Goal: Check status: Check status

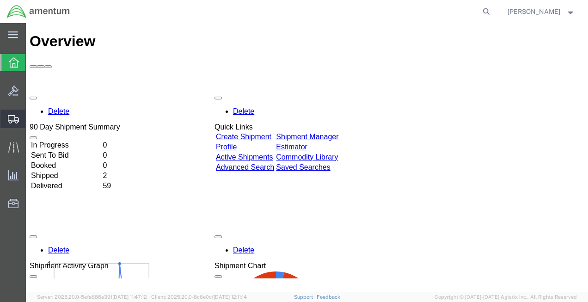
click at [0, 0] on span "Shipment Manager" at bounding box center [0, 0] width 0 height 0
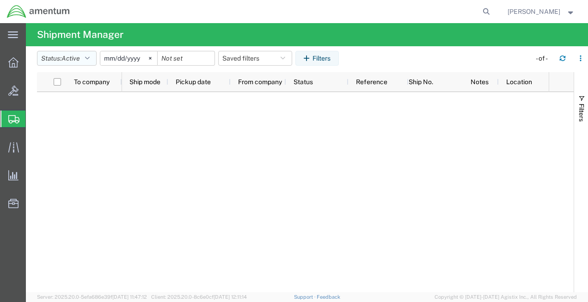
click at [85, 59] on button "Status: Active" at bounding box center [67, 58] width 60 height 15
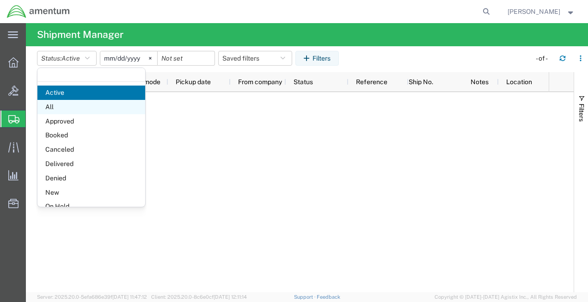
click at [81, 103] on span "All" at bounding box center [91, 107] width 108 height 14
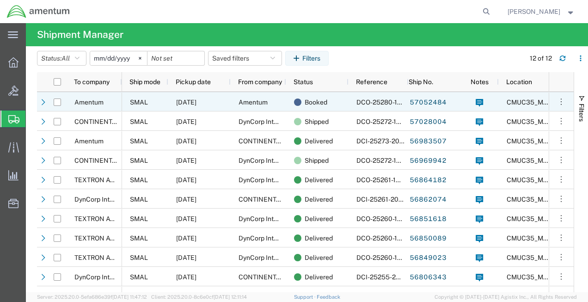
click at [185, 104] on span "10/07/2025" at bounding box center [186, 101] width 20 height 7
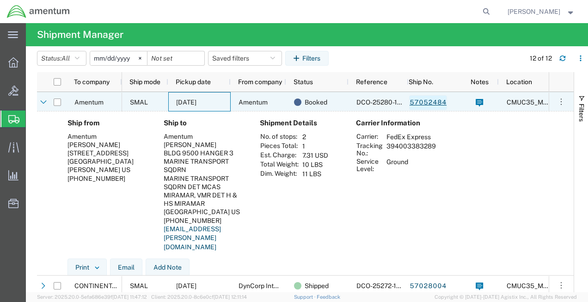
click at [417, 104] on link "57052484" at bounding box center [428, 102] width 38 height 15
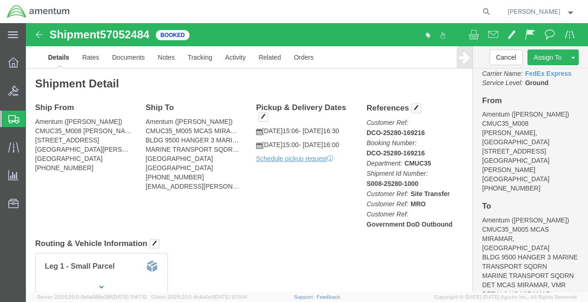
scroll to position [135, 0]
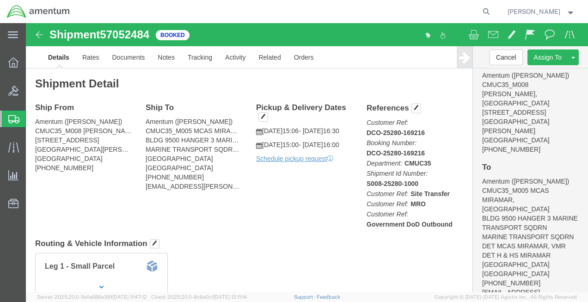
click address "Amentum (Ben Nguyen) CMUC35_M005 MCAS MIRAMAR, CA BLDG 9500 HANGER 3 MARINE TRA…"
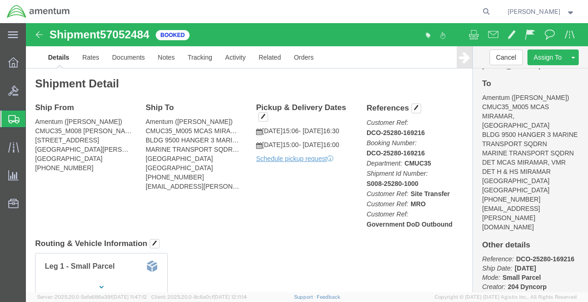
scroll to position [233, 0]
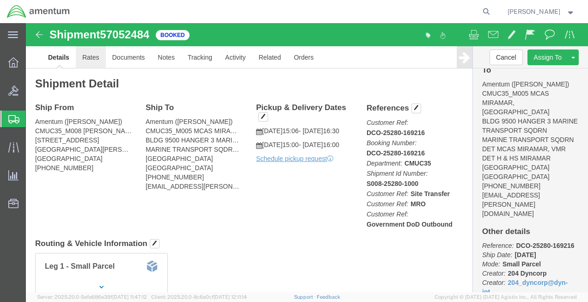
click link "Rates"
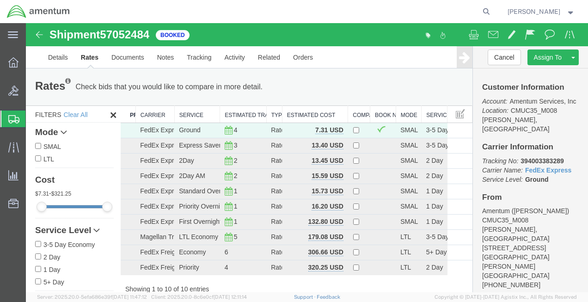
click at [535, 157] on b "394003383289" at bounding box center [542, 160] width 43 height 7
click at [36, 35] on img at bounding box center [39, 34] width 11 height 11
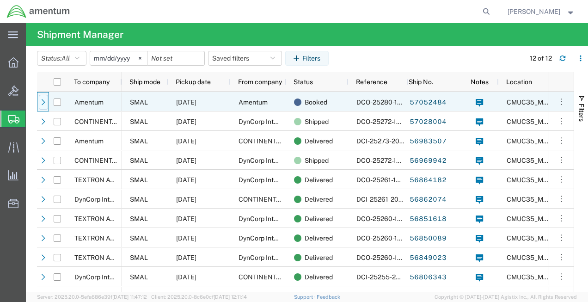
click at [39, 105] on div at bounding box center [43, 102] width 9 height 15
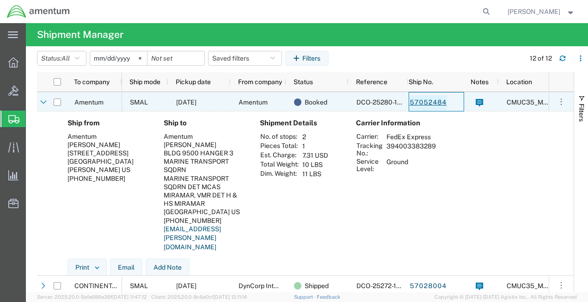
click at [418, 103] on link "57052484" at bounding box center [428, 102] width 38 height 15
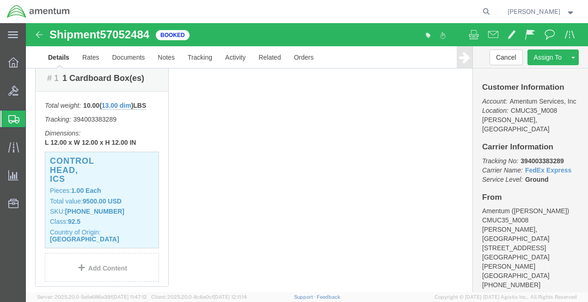
scroll to position [287, 0]
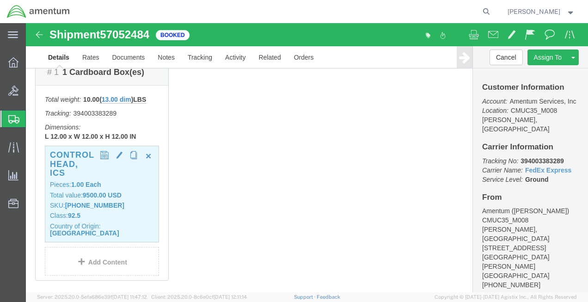
click h3 "Control Head, ICS"
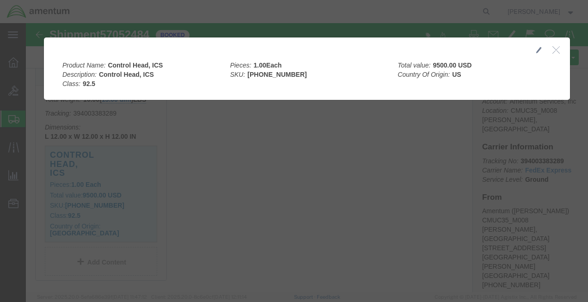
click icon "button"
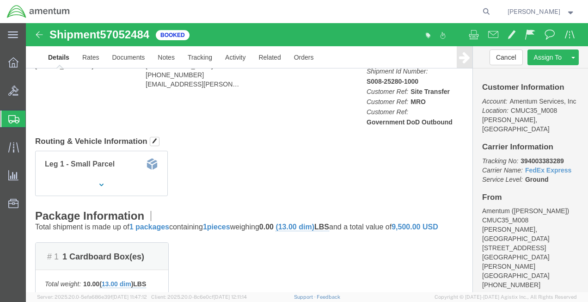
scroll to position [48, 0]
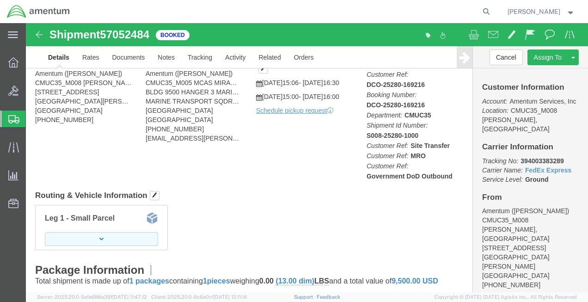
click button "button"
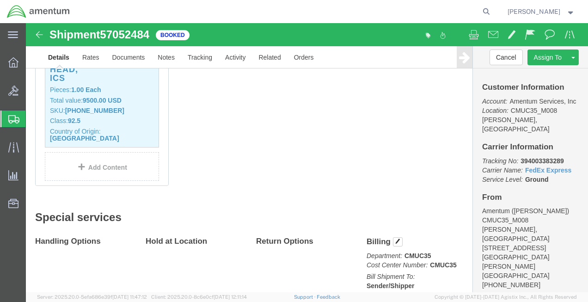
scroll to position [394, 0]
click div "Shipment Detail Ship From Amentum (Richard Ryan) CMUC35_M008 NAF ANDREWS, MD 1 …"
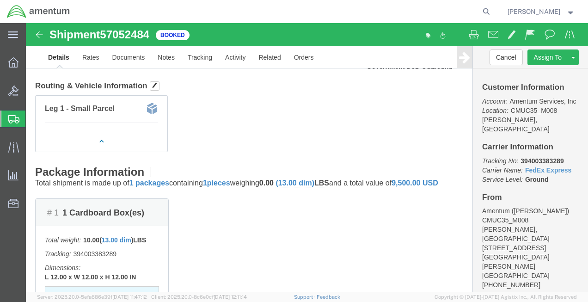
scroll to position [0, 0]
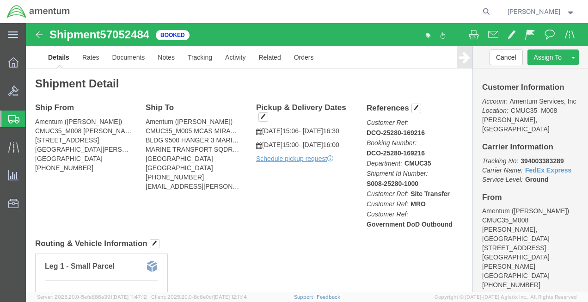
click address "Amentum (Ben Nguyen) CMUC35_M005 MCAS MIRAMAR, CA BLDG 9500 HANGER 3 MARINE TRA…"
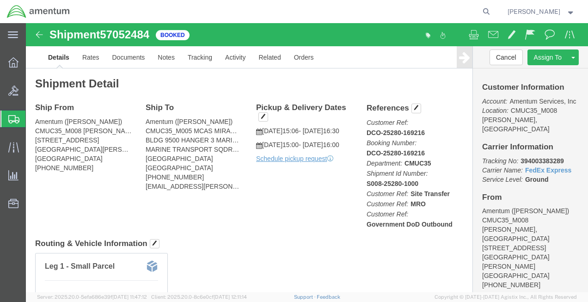
click div "Ship From Amentum (Richard Ryan) CMUC35_M008 NAF ANDREWS, MD 1 SAN DIEGO LOOP, …"
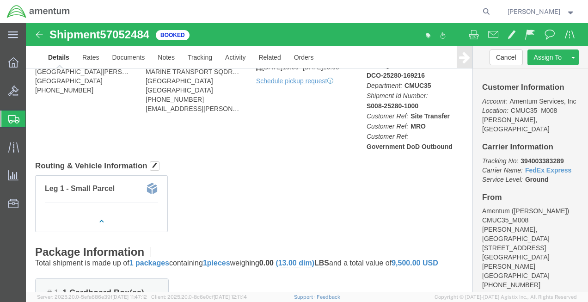
scroll to position [82, 0]
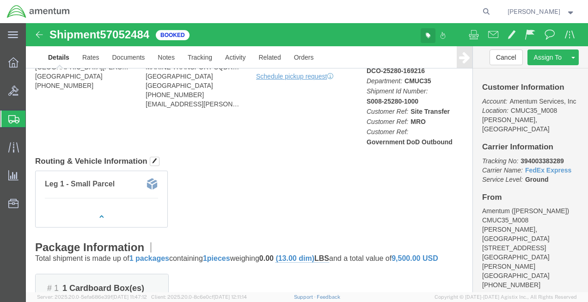
click button "button"
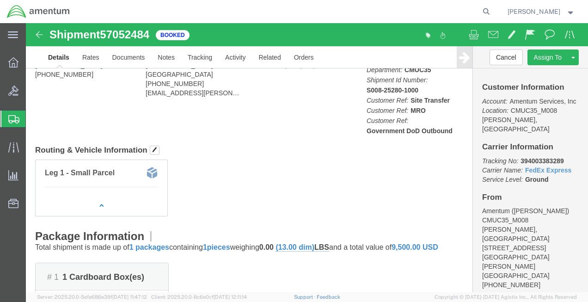
scroll to position [0, 0]
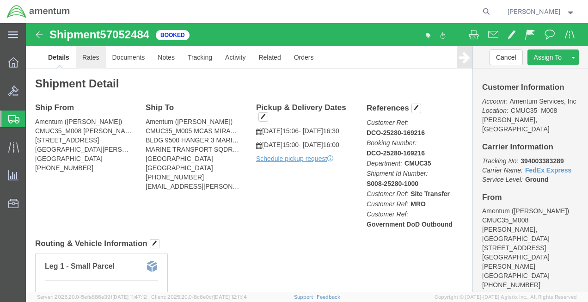
click link "Rates"
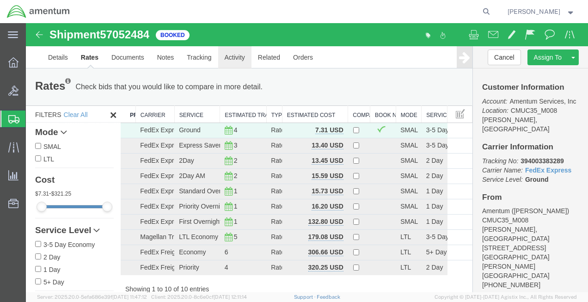
click at [226, 61] on link "Activity" at bounding box center [234, 57] width 33 height 22
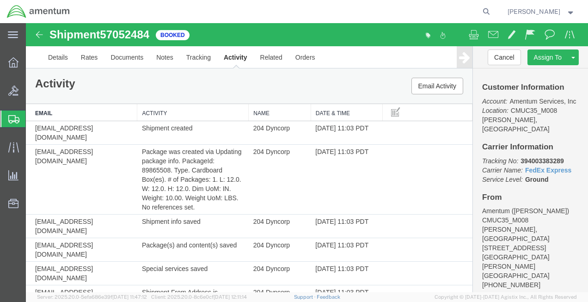
click at [237, 92] on div "Activity Email Activity" at bounding box center [249, 85] width 447 height 35
click at [340, 72] on div "Activity Email Activity" at bounding box center [249, 85] width 447 height 35
click at [299, 95] on div "Activity Email Activity" at bounding box center [249, 85] width 447 height 35
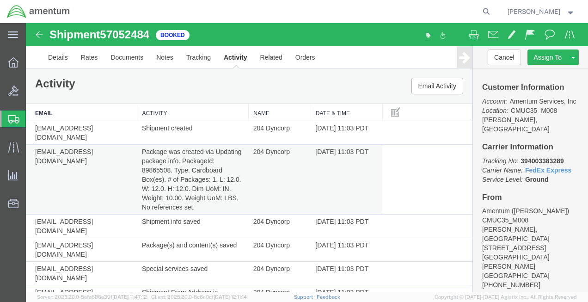
click at [190, 153] on td "Package was created via Updating package info. PackageId: 89865508. Type. Cardb…" at bounding box center [192, 180] width 111 height 70
click at [193, 179] on td "Package was created via Updating package info. PackageId: 89865508. Type. Cardb…" at bounding box center [192, 180] width 111 height 70
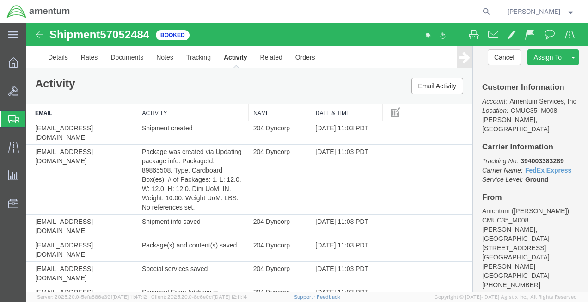
click at [370, 65] on ul "Details Rates Documents Notes Tracking Activity Related Orders" at bounding box center [307, 57] width 531 height 22
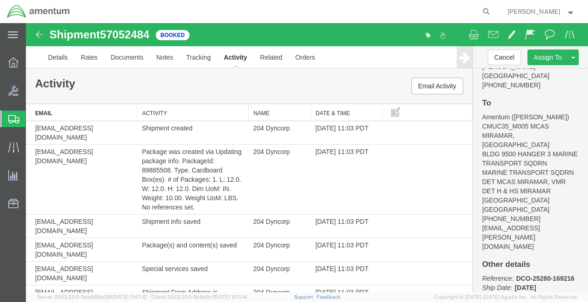
scroll to position [233, 0]
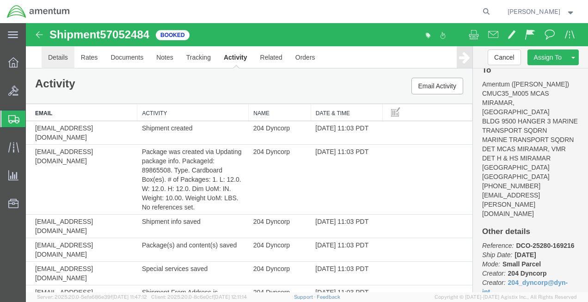
click at [56, 59] on link "Details" at bounding box center [58, 57] width 33 height 22
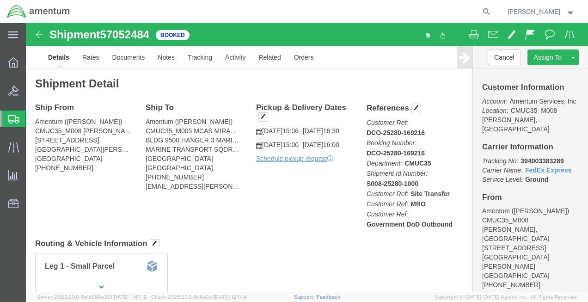
click p "10/13/2025 15:00 - 10/13/2025 16:00"
